Goal: Task Accomplishment & Management: Use online tool/utility

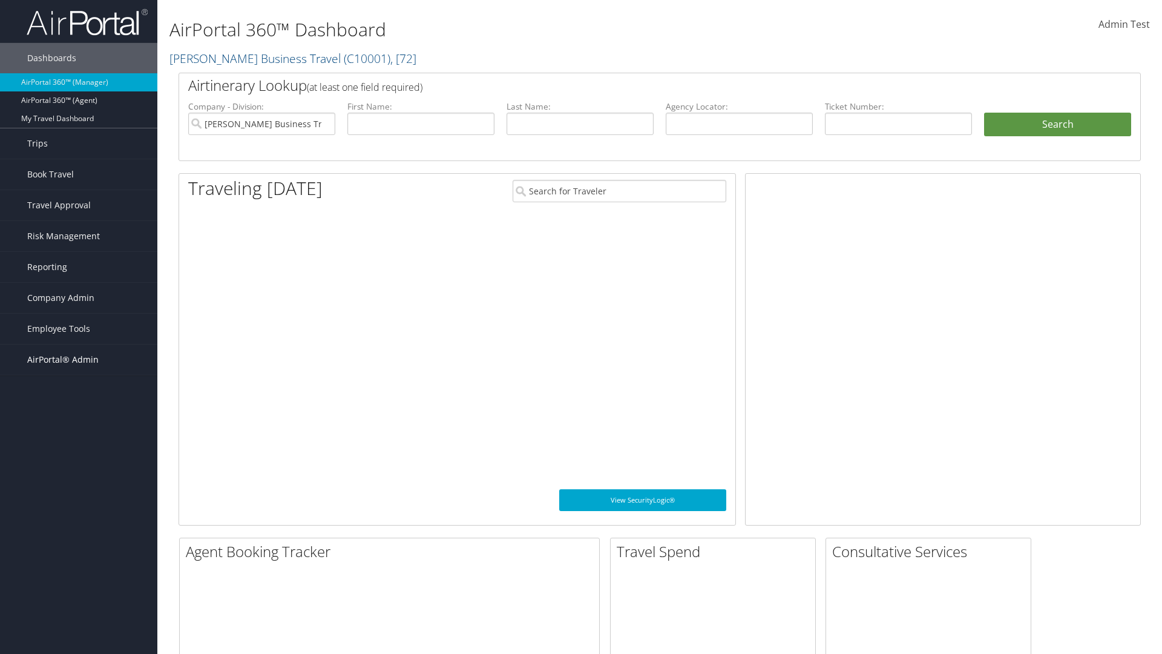
click at [79, 359] on span "AirPortal® Admin" at bounding box center [62, 359] width 71 height 30
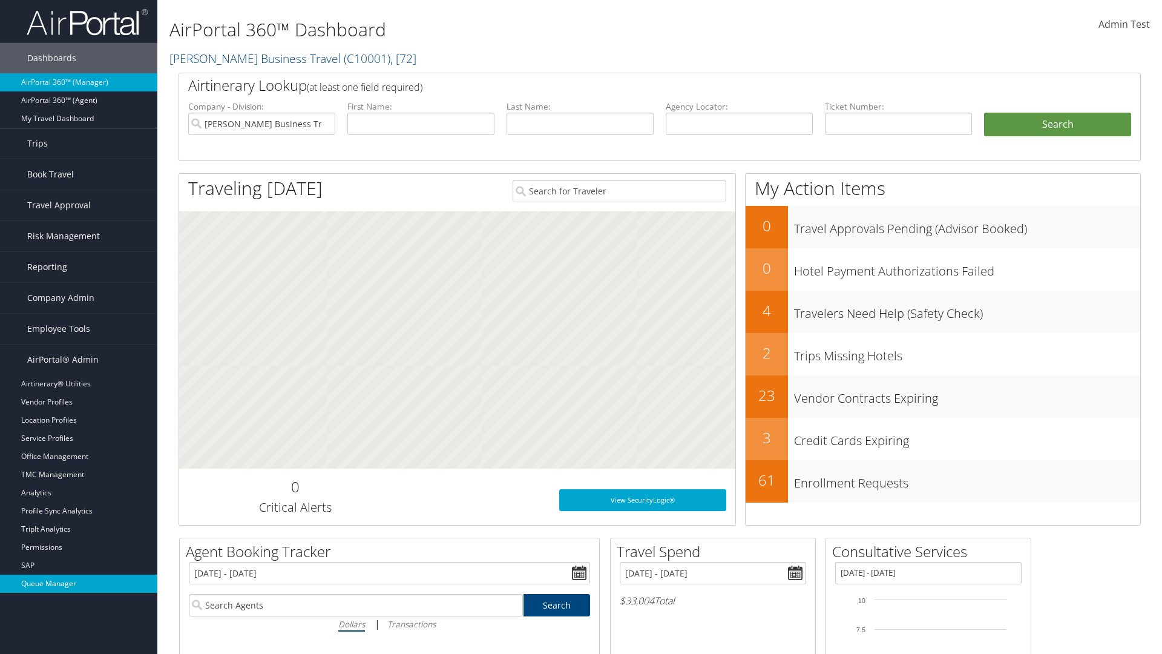
click at [79, 583] on link "Queue Manager" at bounding box center [78, 583] width 157 height 18
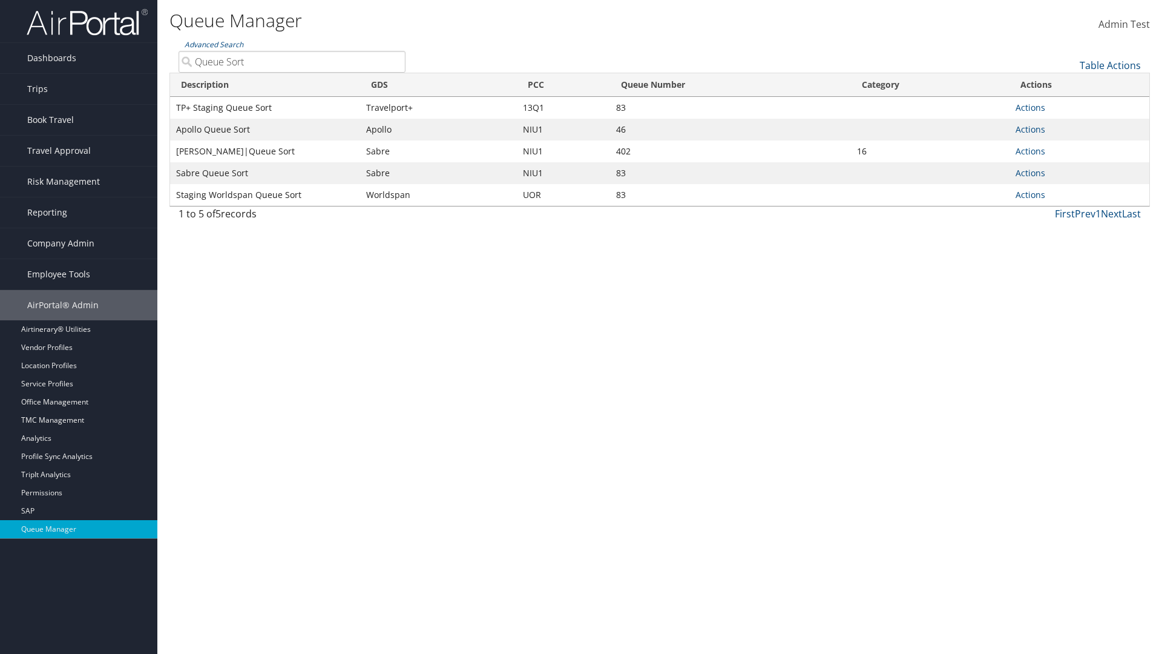
type input "Queue Sort"
click at [1030, 194] on link "Actions" at bounding box center [1030, 194] width 30 height 11
click at [0, 0] on link "Edit Queue" at bounding box center [0, 0] width 0 height 0
select select "9"
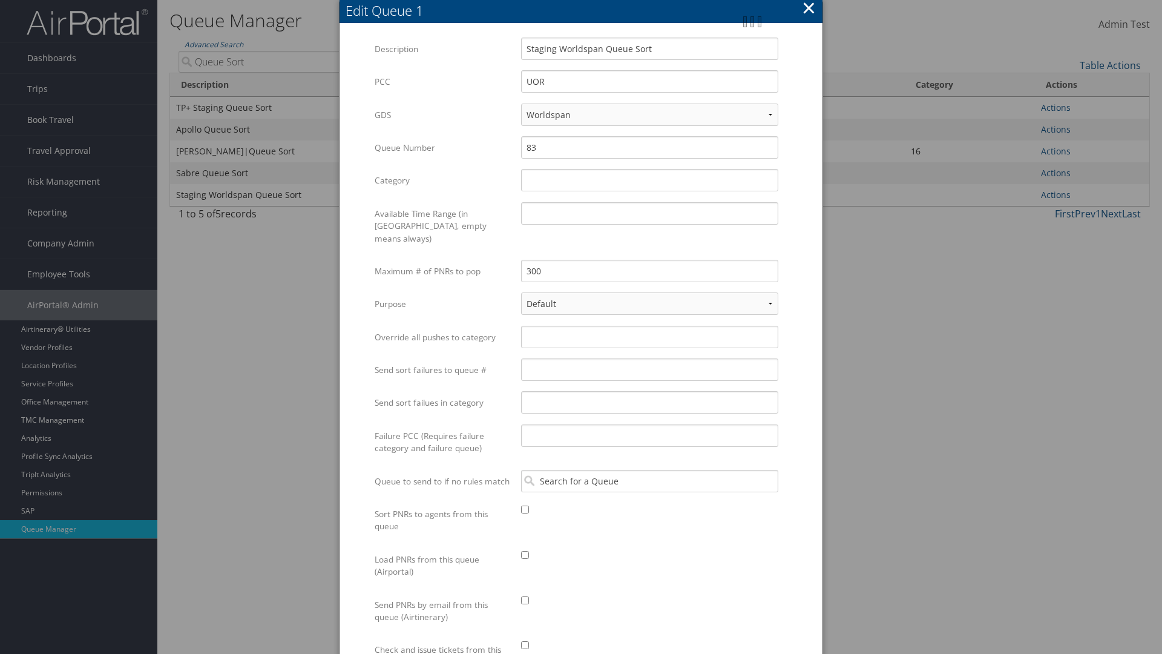
scroll to position [186, 0]
